Goal: Find contact information: Obtain details needed to contact an individual or organization

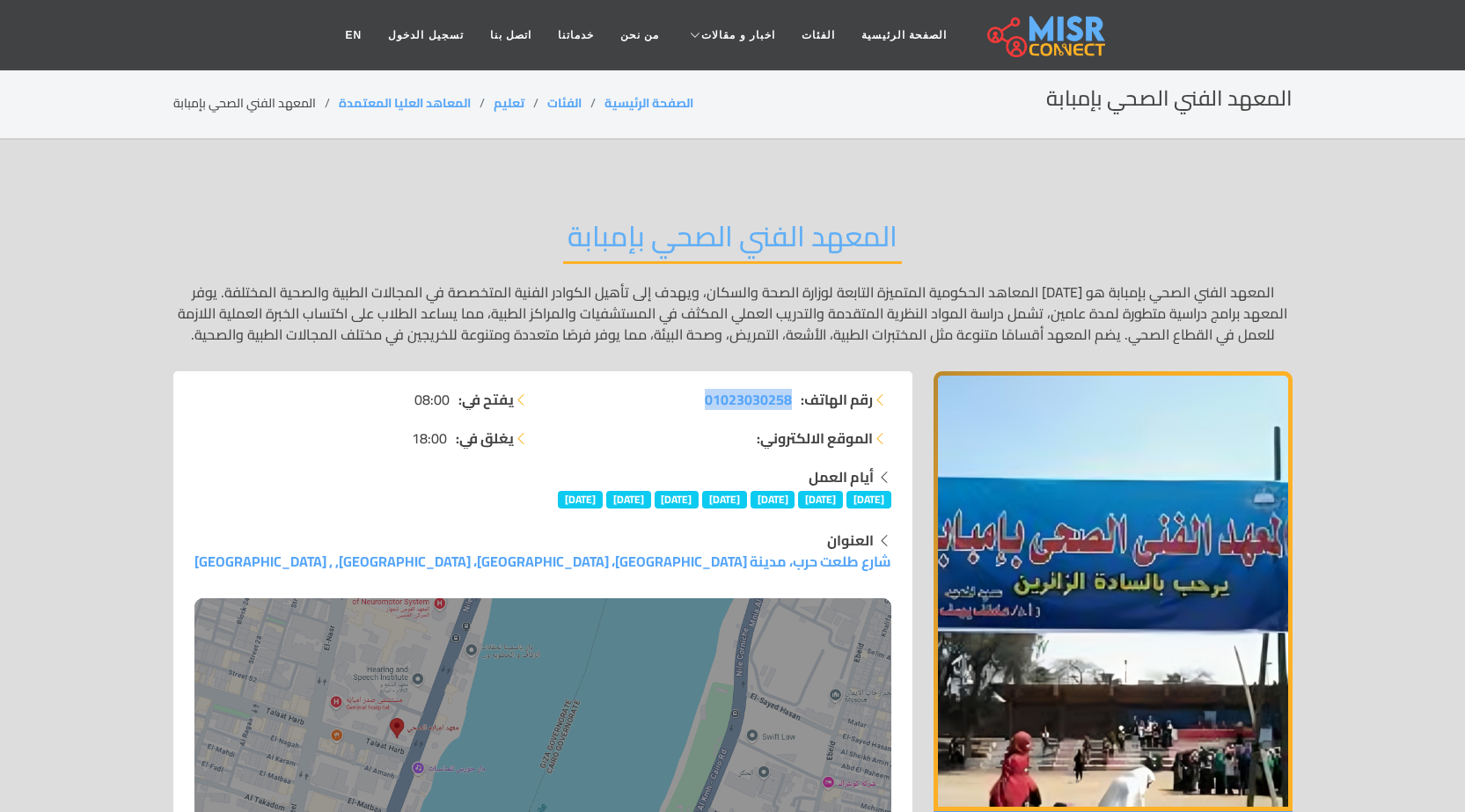
drag, startPoint x: 660, startPoint y: 396, endPoint x: 792, endPoint y: 387, distance: 132.3
copy span "01023030258"
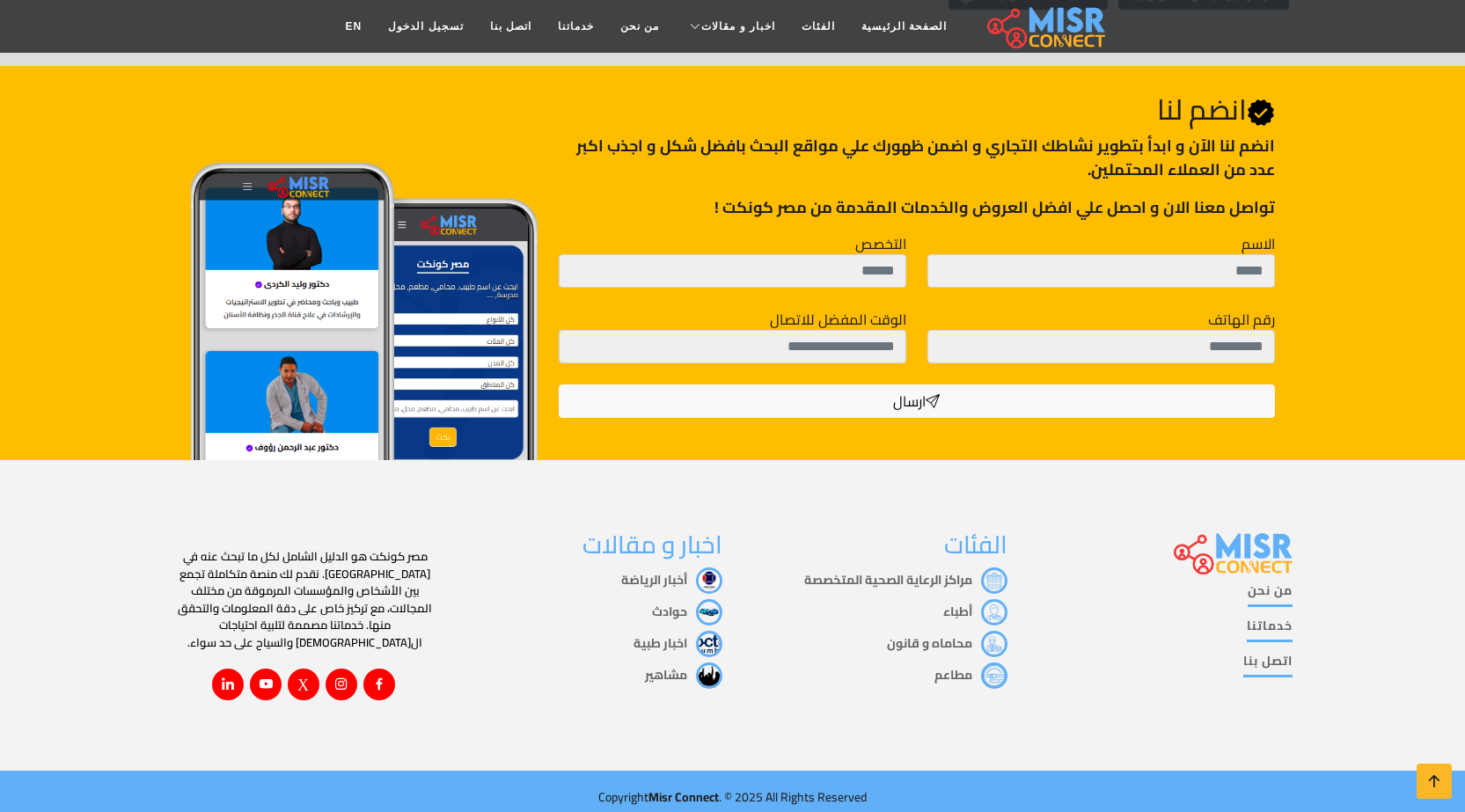
scroll to position [3168, 0]
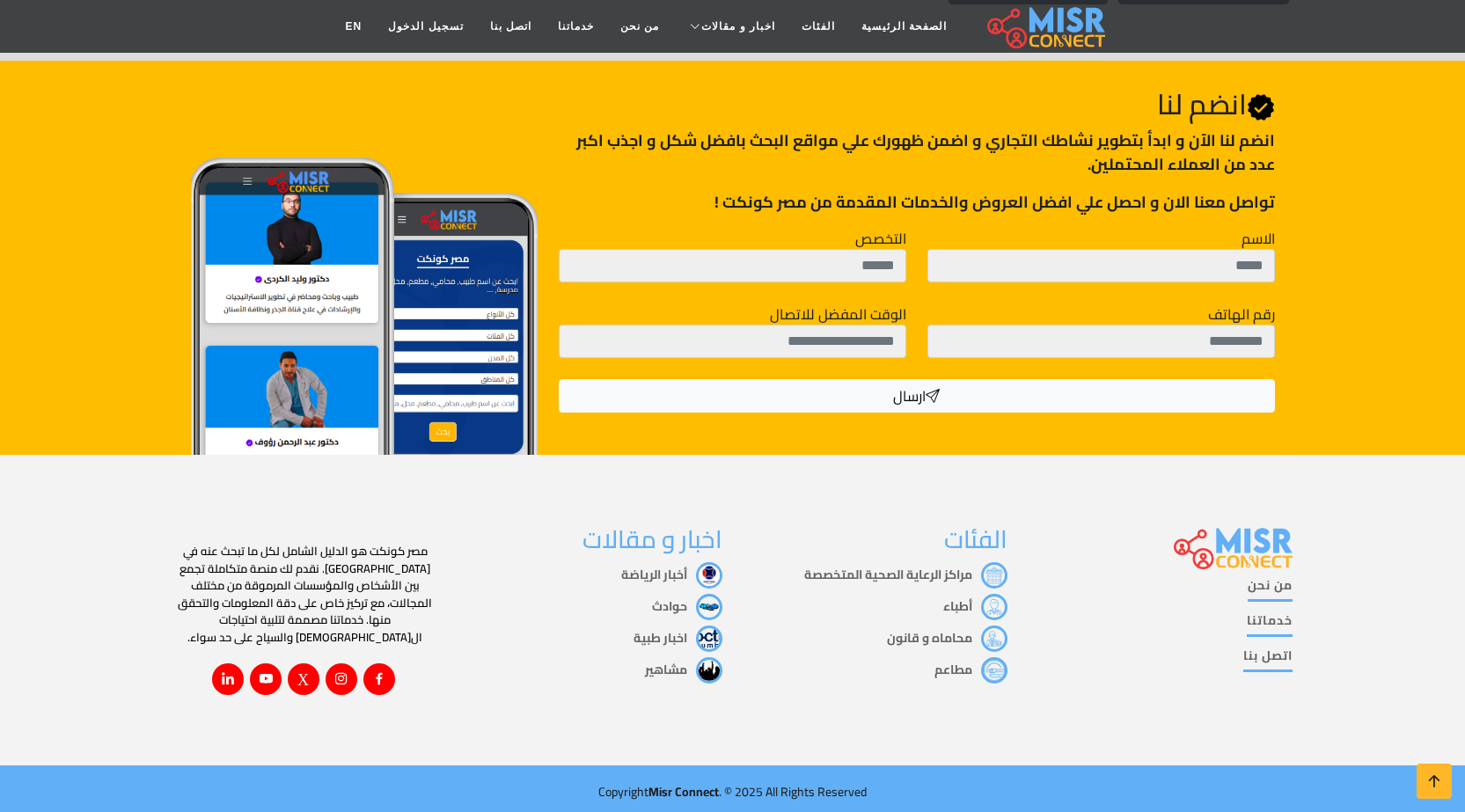
click at [1276, 659] on link "اتصل بنا" at bounding box center [1268, 659] width 49 height 26
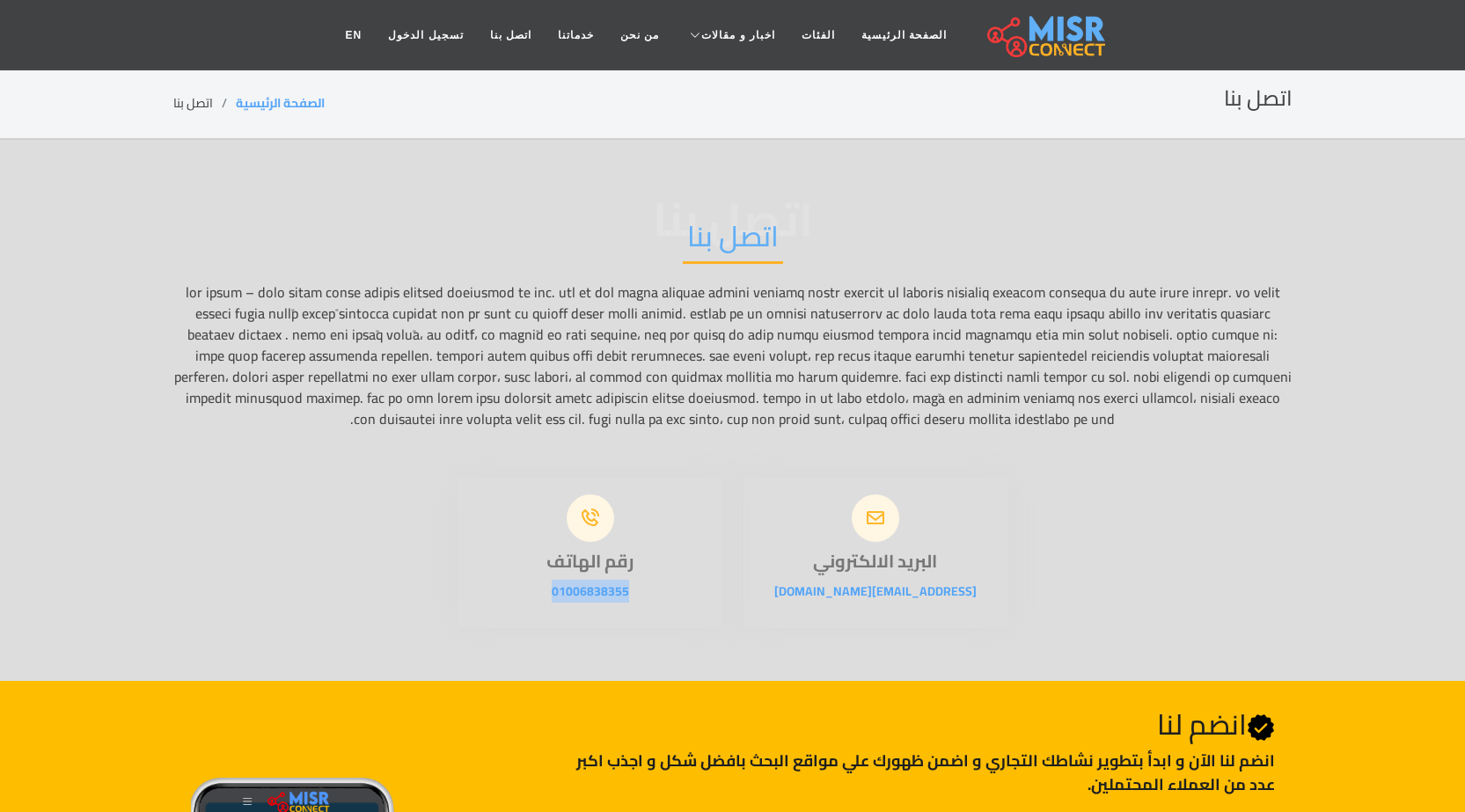
drag, startPoint x: 677, startPoint y: 599, endPoint x: 547, endPoint y: 589, distance: 130.4
click at [547, 589] on p "01006838355" at bounding box center [590, 591] width 264 height 21
copy link "01006838355"
click at [528, 33] on link "اتصل بنا" at bounding box center [510, 34] width 67 height 33
click at [863, 37] on link "الصفحة الرئيسية" at bounding box center [904, 34] width 112 height 33
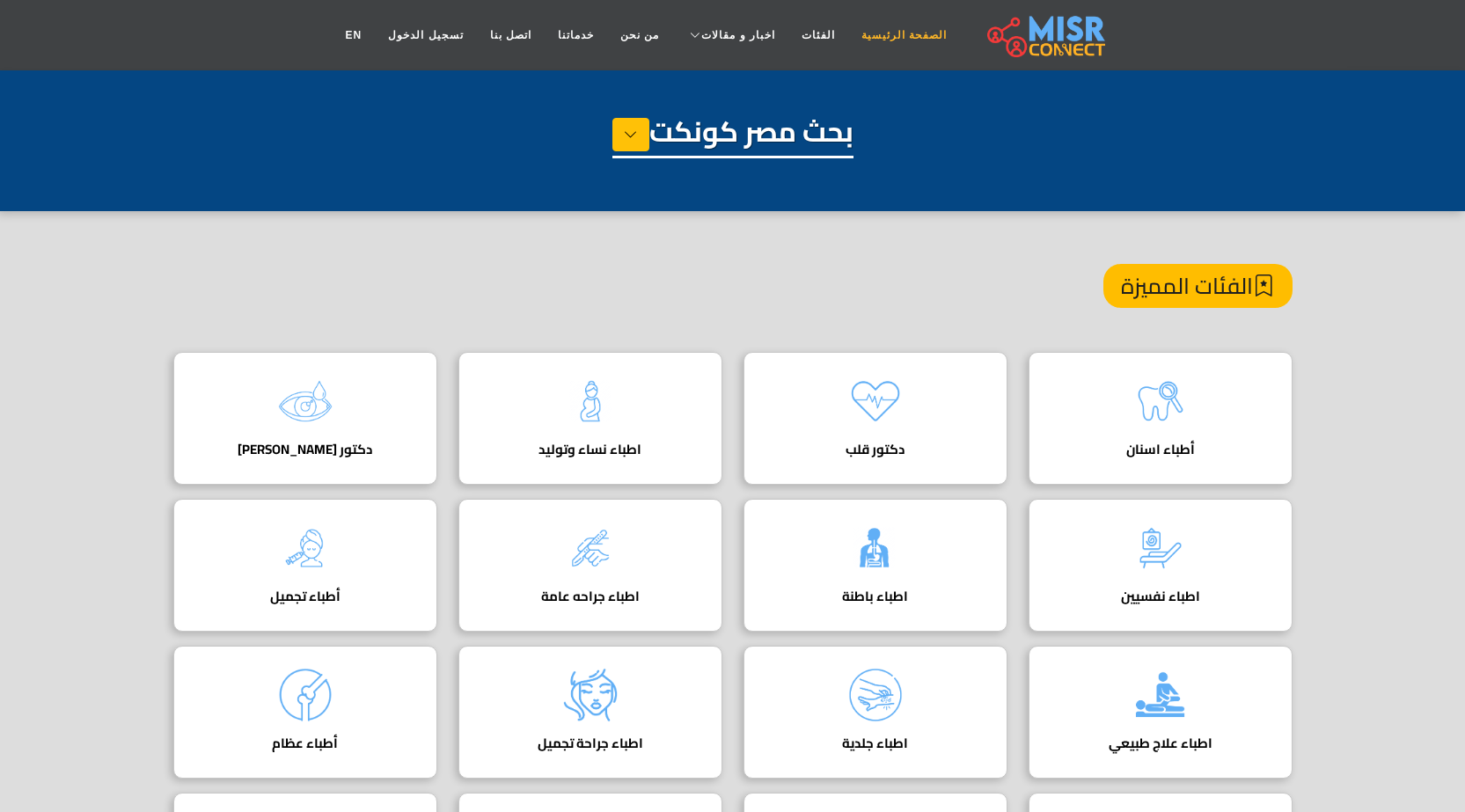
click at [868, 29] on link "الصفحة الرئيسية" at bounding box center [904, 34] width 112 height 33
